Goal: Task Accomplishment & Management: Complete application form

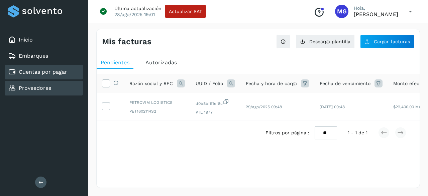
click at [43, 88] on link "Proveedores" at bounding box center [35, 88] width 32 height 6
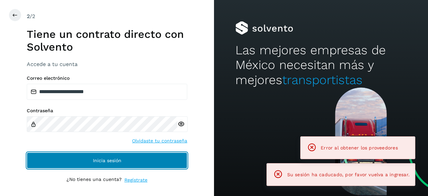
click at [96, 154] on button "Inicia sesión" at bounding box center [107, 160] width 160 height 16
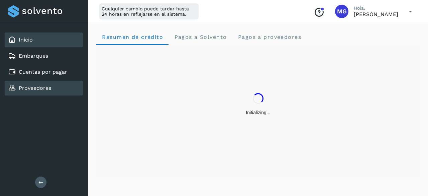
click at [59, 85] on div "Proveedores" at bounding box center [44, 88] width 78 height 15
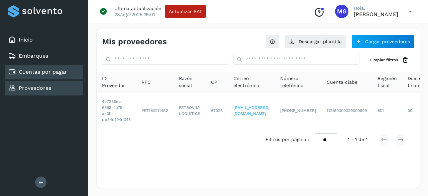
click at [59, 71] on link "Cuentas por pagar" at bounding box center [43, 72] width 48 height 6
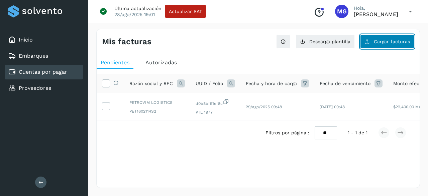
click at [376, 34] on button "Cargar facturas" at bounding box center [387, 41] width 54 height 14
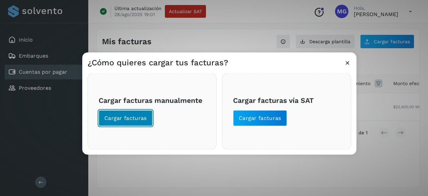
click at [127, 113] on button "Cargar facturas" at bounding box center [126, 118] width 54 height 16
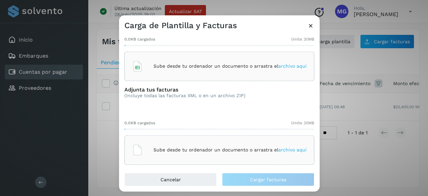
scroll to position [30, 0]
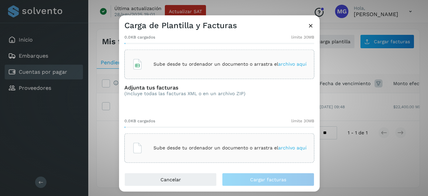
click at [200, 109] on div "Adjunta tus facturas (Incluye todas las facturas XML o en un archivo ZIP) 0.0KB…" at bounding box center [219, 123] width 190 height 78
click at [278, 149] on span "archivo aquí" at bounding box center [292, 147] width 28 height 5
click at [194, 149] on p "Sube desde tu ordenador un documento o arrastra el archivo aquí" at bounding box center [229, 148] width 153 height 6
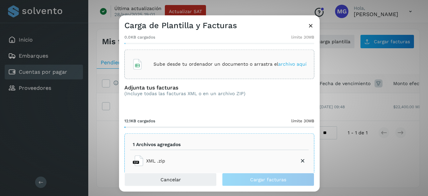
scroll to position [42, 0]
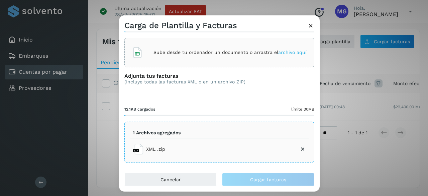
click at [214, 141] on li "XML .zip" at bounding box center [219, 149] width 178 height 16
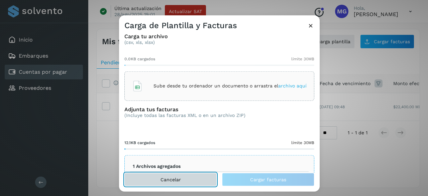
click at [168, 183] on button "Cancelar" at bounding box center [170, 178] width 92 height 13
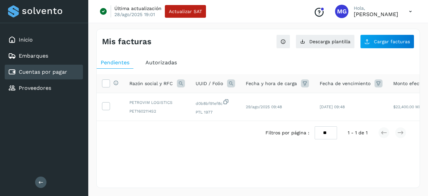
click at [61, 75] on div "Cuentas por pagar" at bounding box center [37, 72] width 59 height 8
click at [60, 80] on div "Inicio Embarques Cuentas por pagar Proveedores" at bounding box center [44, 64] width 88 height 82
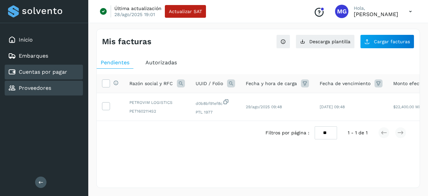
click at [61, 87] on div "Proveedores" at bounding box center [44, 88] width 78 height 15
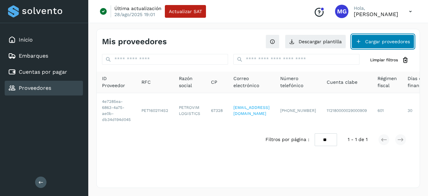
click at [365, 35] on button "Cargar proveedores" at bounding box center [382, 41] width 63 height 14
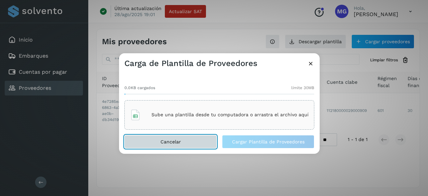
click at [187, 138] on button "Cancelar" at bounding box center [170, 141] width 92 height 13
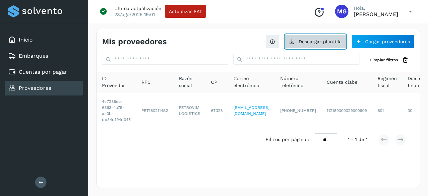
click at [320, 47] on button "Descargar plantilla" at bounding box center [315, 41] width 61 height 14
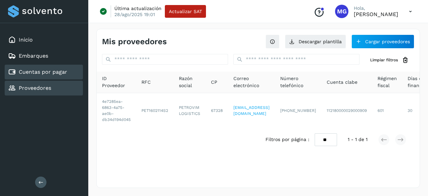
click at [62, 68] on div "Cuentas por pagar" at bounding box center [37, 72] width 59 height 8
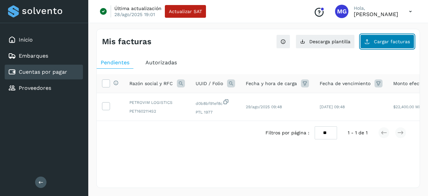
click at [373, 43] on button "Cargar facturas" at bounding box center [387, 41] width 54 height 14
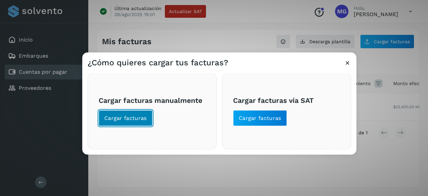
click at [130, 111] on button "Cargar facturas" at bounding box center [126, 118] width 54 height 16
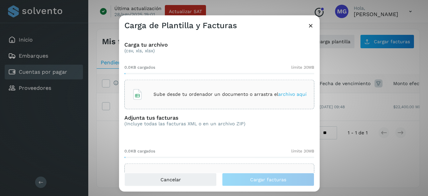
scroll to position [30, 0]
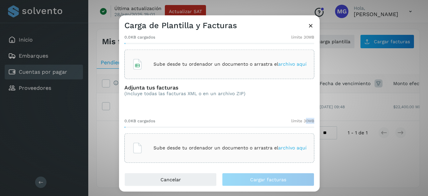
drag, startPoint x: 299, startPoint y: 116, endPoint x: 316, endPoint y: 115, distance: 16.7
click at [316, 115] on div "Carga tu archivo (csv, xls, xlsx) 0.0KB cargados límite 30MB Sube desde tu orde…" at bounding box center [219, 101] width 201 height 142
click at [292, 118] on span "límite 30MB" at bounding box center [302, 120] width 23 height 6
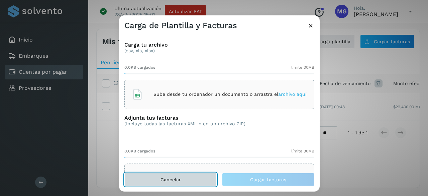
click at [183, 172] on button "Cancelar" at bounding box center [170, 178] width 92 height 13
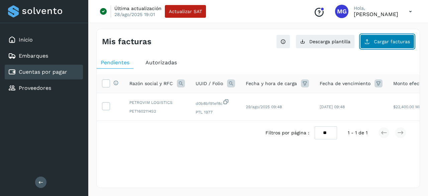
click at [389, 44] on button "Cargar facturas" at bounding box center [387, 41] width 54 height 14
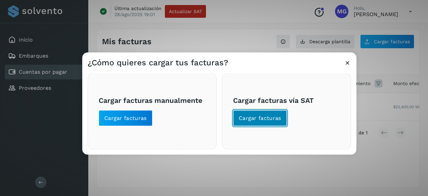
click at [269, 123] on button "Cargar facturas" at bounding box center [260, 118] width 54 height 16
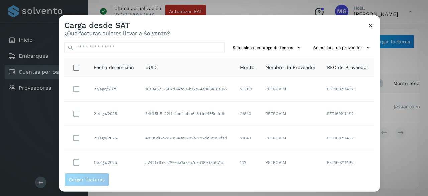
click at [371, 25] on icon at bounding box center [370, 25] width 7 height 7
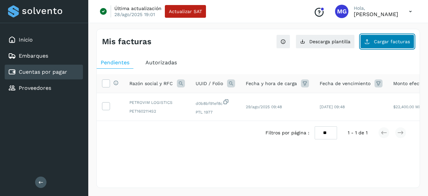
click at [380, 42] on span "Cargar facturas" at bounding box center [392, 41] width 36 height 5
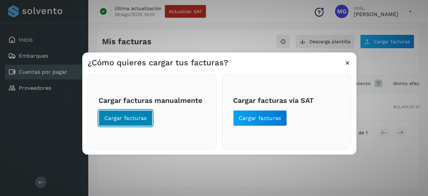
click at [150, 117] on button "Cargar facturas" at bounding box center [126, 118] width 54 height 16
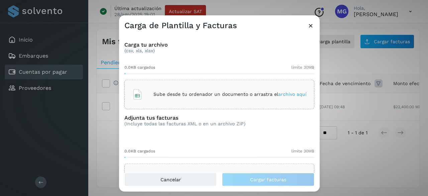
click at [309, 25] on icon at bounding box center [310, 25] width 7 height 7
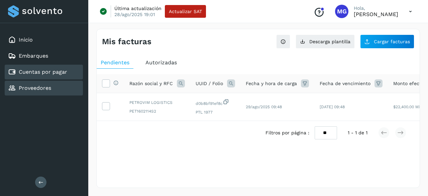
click at [56, 84] on div "Proveedores" at bounding box center [44, 88] width 78 height 15
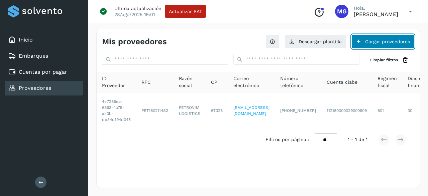
click at [368, 42] on button "Cargar proveedores" at bounding box center [382, 41] width 63 height 14
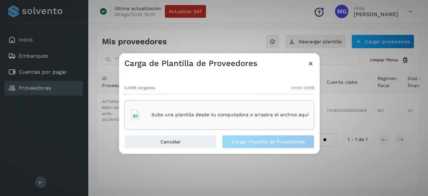
click at [179, 115] on p "Sube una plantilla desde tu computadora o arrastra el archivo aquí" at bounding box center [229, 115] width 157 height 6
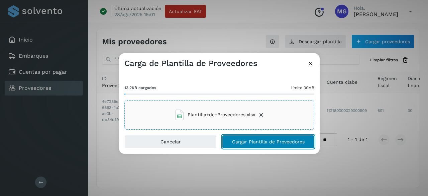
click at [260, 141] on span "Cargar Plantilla de Proveedores" at bounding box center [268, 141] width 73 height 5
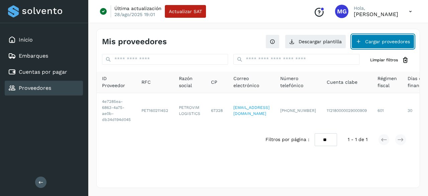
click at [356, 40] on button "Cargar proveedores" at bounding box center [382, 41] width 63 height 14
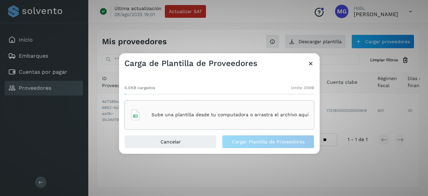
click at [233, 107] on div "Sube una plantilla desde tu computadora o arrastra el archivo aquí" at bounding box center [219, 115] width 178 height 18
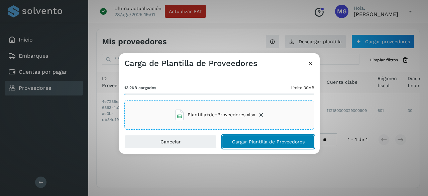
click at [263, 140] on span "Cargar Plantilla de Proveedores" at bounding box center [268, 141] width 73 height 5
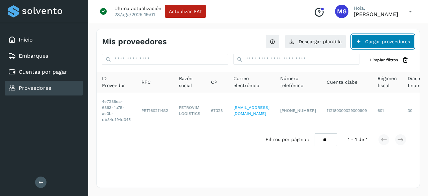
click at [362, 38] on button "Cargar proveedores" at bounding box center [382, 41] width 63 height 14
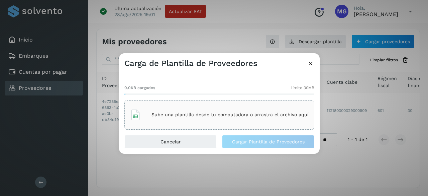
click at [219, 110] on div "Sube una plantilla desde tu computadora o arrastra el archivo aquí" at bounding box center [219, 115] width 178 height 18
click at [202, 107] on div "Sube una plantilla desde tu computadora o arrastra el archivo aquí" at bounding box center [219, 115] width 178 height 18
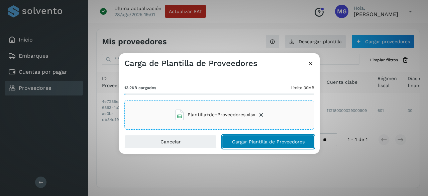
click at [244, 138] on button "Cargar Plantilla de Proveedores" at bounding box center [268, 141] width 92 height 13
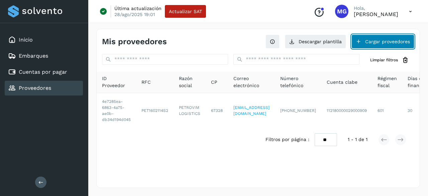
click at [385, 44] on button "Cargar proveedores" at bounding box center [382, 41] width 63 height 14
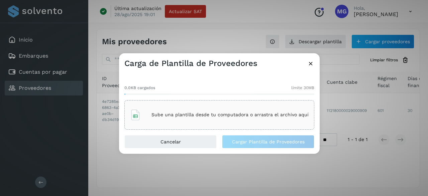
click at [227, 113] on p "Sube una plantilla desde tu computadora o arrastra el archivo aquí" at bounding box center [229, 115] width 157 height 6
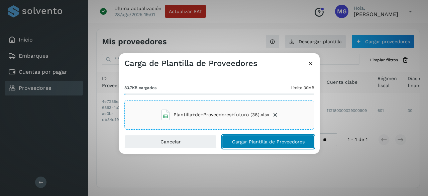
click at [268, 136] on button "Cargar Plantilla de Proveedores" at bounding box center [268, 141] width 92 height 13
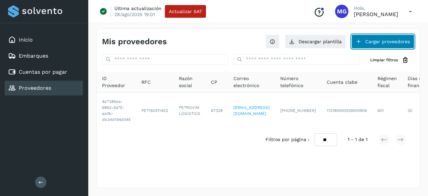
click at [368, 36] on button "Cargar proveedores" at bounding box center [382, 41] width 63 height 14
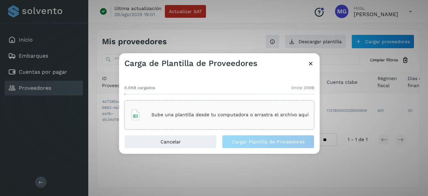
click at [247, 111] on div "Sube una plantilla desde tu computadora o arrastra el archivo aquí" at bounding box center [219, 115] width 178 height 18
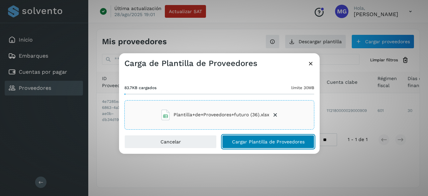
click at [293, 145] on button "Cargar Plantilla de Proveedores" at bounding box center [268, 141] width 92 height 13
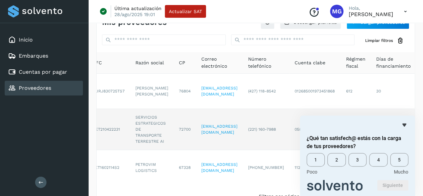
scroll to position [0, 97]
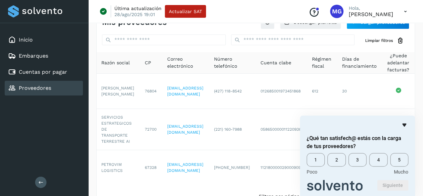
click at [404, 125] on icon "Ocultar encuesta" at bounding box center [404, 124] width 4 height 3
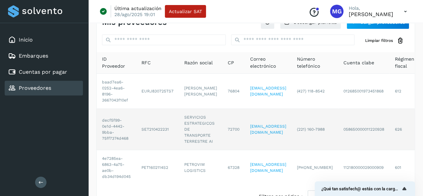
scroll to position [44, 0]
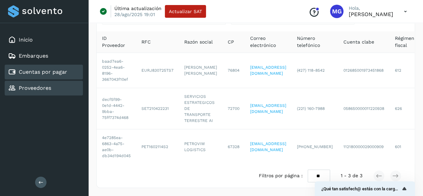
click at [75, 74] on div "Cuentas por pagar" at bounding box center [44, 72] width 78 height 15
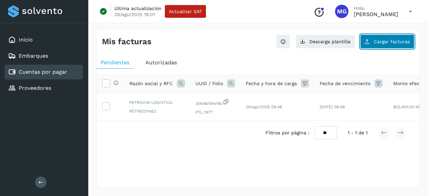
click at [372, 42] on button "Cargar facturas" at bounding box center [387, 41] width 54 height 14
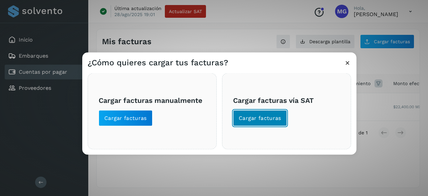
click at [274, 112] on button "Cargar facturas" at bounding box center [260, 118] width 54 height 16
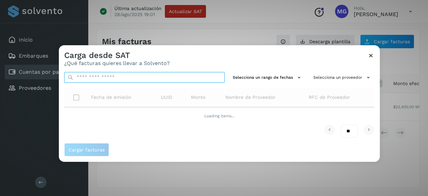
click at [117, 73] on input "text" at bounding box center [144, 77] width 160 height 11
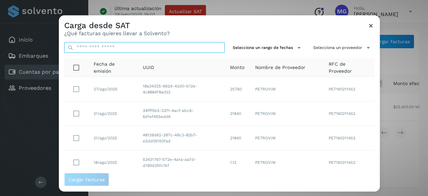
click at [144, 44] on input "text" at bounding box center [144, 47] width 160 height 11
paste input "**********"
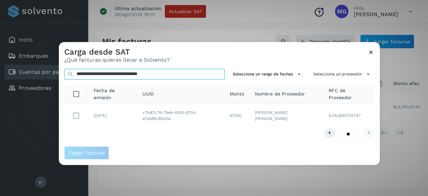
type input "**********"
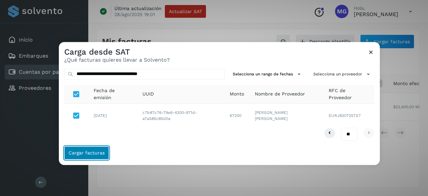
click at [90, 147] on button "Cargar facturas" at bounding box center [86, 152] width 45 height 13
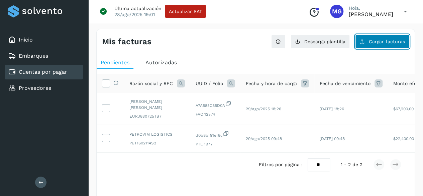
click at [365, 42] on icon at bounding box center [361, 41] width 5 height 5
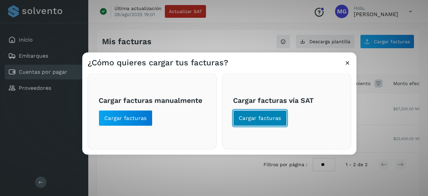
click at [250, 114] on span "Cargar facturas" at bounding box center [260, 117] width 42 height 7
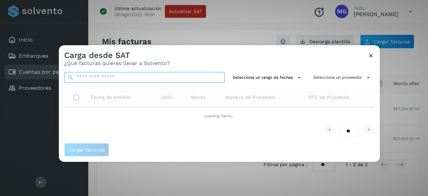
click at [121, 81] on input "text" at bounding box center [144, 77] width 160 height 11
paste input "**********"
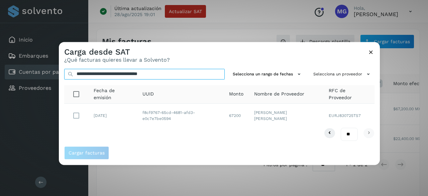
type input "**********"
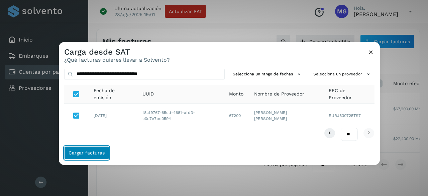
click at [80, 155] on span "Cargar facturas" at bounding box center [87, 152] width 36 height 5
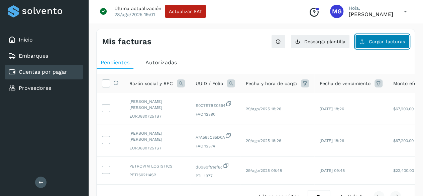
click at [382, 43] on span "Cargar facturas" at bounding box center [387, 41] width 36 height 5
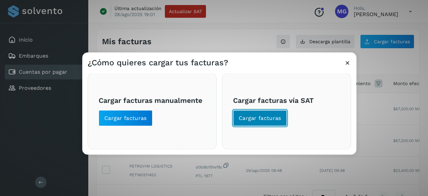
click at [246, 117] on span "Cargar facturas" at bounding box center [260, 117] width 42 height 7
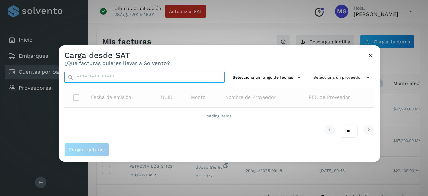
click at [124, 72] on input "text" at bounding box center [144, 77] width 160 height 11
paste input "**********"
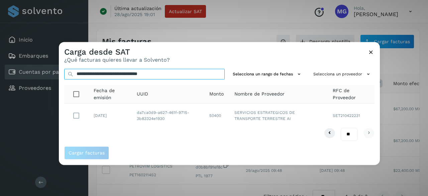
type input "**********"
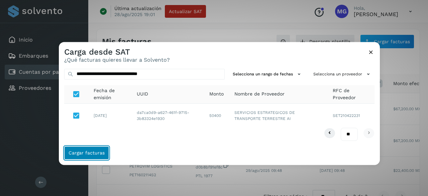
click at [81, 150] on span "Cargar facturas" at bounding box center [87, 152] width 36 height 5
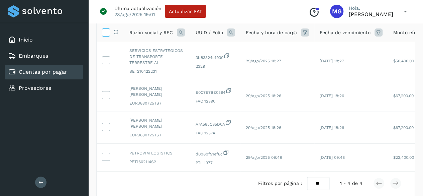
click at [107, 28] on label at bounding box center [106, 32] width 8 height 8
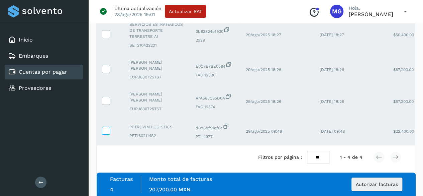
click at [104, 130] on icon at bounding box center [105, 129] width 7 height 7
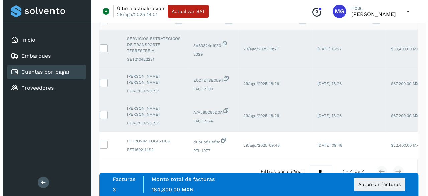
scroll to position [66, 0]
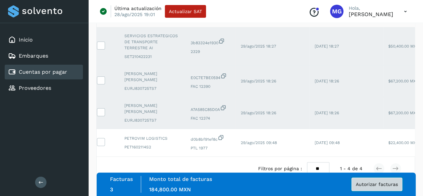
click at [373, 184] on span "Autorizar facturas" at bounding box center [377, 183] width 42 height 5
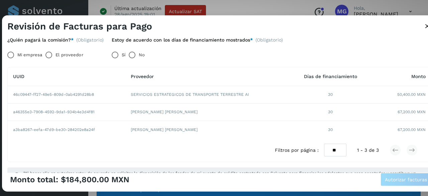
scroll to position [23, 0]
click at [22, 56] on label "Mi empresa" at bounding box center [29, 55] width 25 height 13
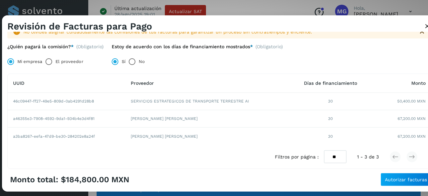
scroll to position [17, 0]
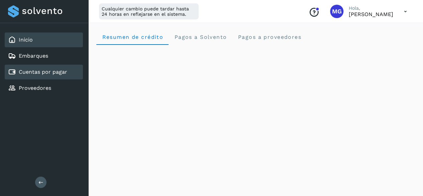
click at [54, 79] on div "Cuentas por pagar" at bounding box center [44, 72] width 78 height 15
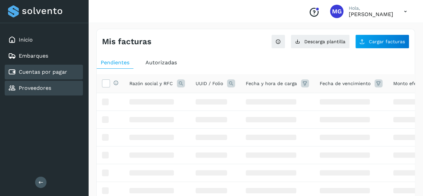
click at [50, 86] on link "Proveedores" at bounding box center [35, 88] width 32 height 6
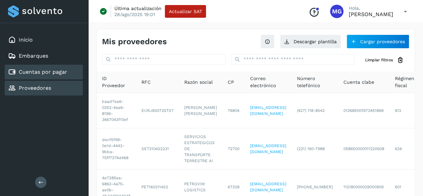
click at [60, 77] on div "Cuentas por pagar" at bounding box center [44, 72] width 78 height 15
